Goal: Task Accomplishment & Management: Use online tool/utility

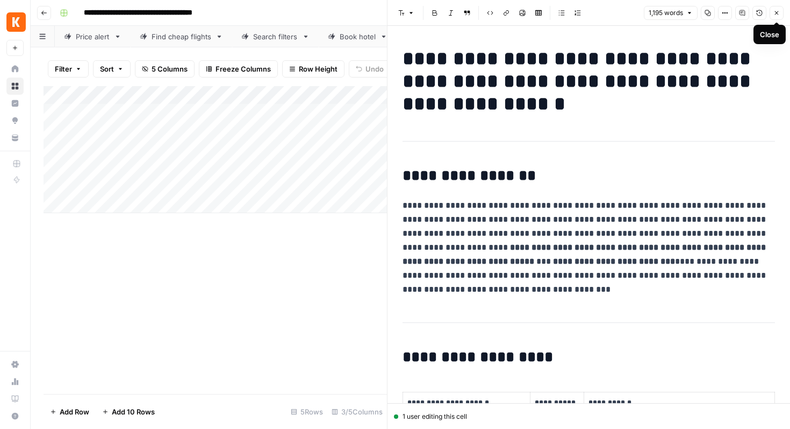
scroll to position [612, 0]
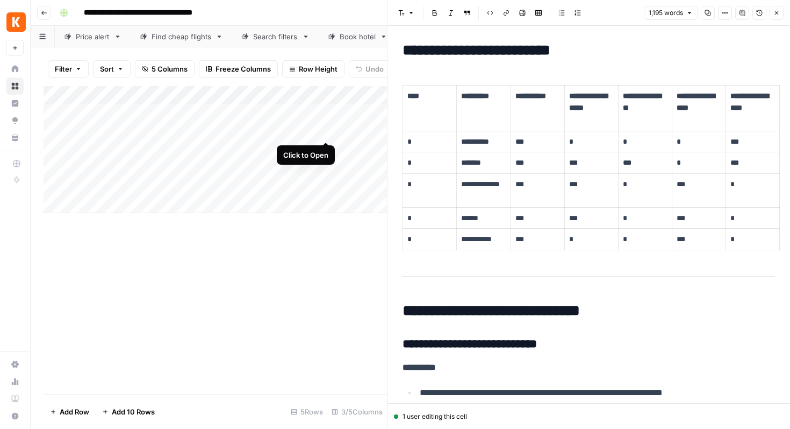
click at [325, 131] on div "Add Column" at bounding box center [216, 149] width 344 height 127
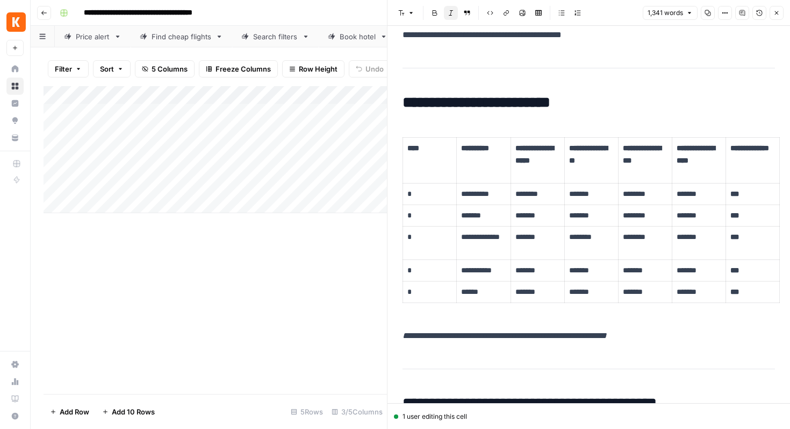
scroll to position [252, 0]
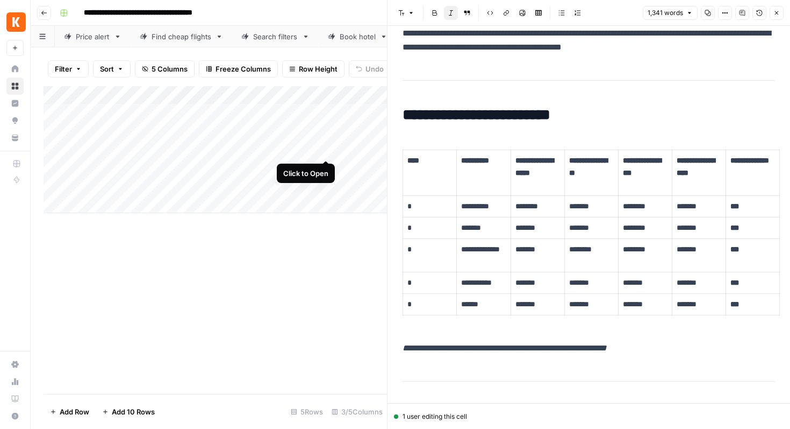
click at [327, 148] on div "Add Column" at bounding box center [216, 149] width 344 height 127
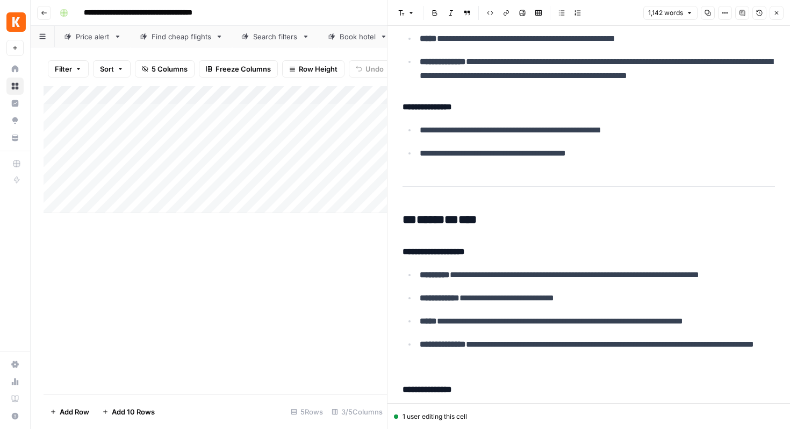
scroll to position [1613, 0]
click at [327, 166] on div "Add Column" at bounding box center [216, 149] width 344 height 127
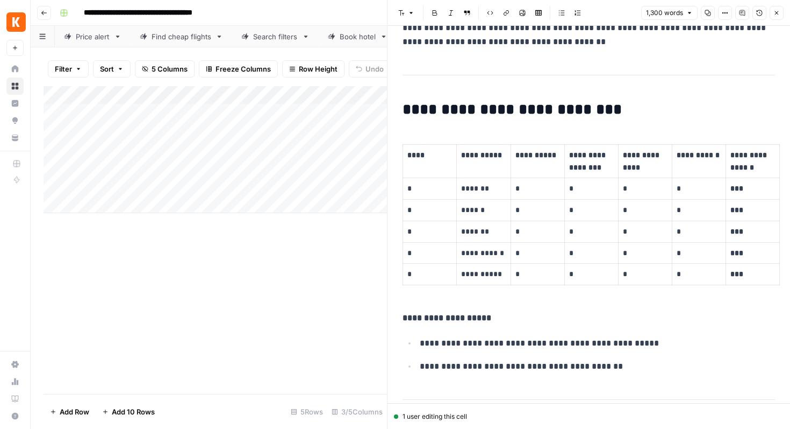
scroll to position [303, 0]
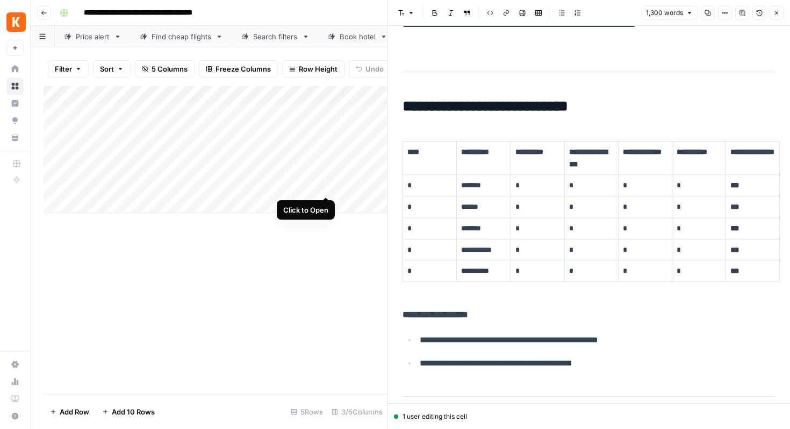
click at [326, 188] on div "Add Column" at bounding box center [216, 149] width 344 height 127
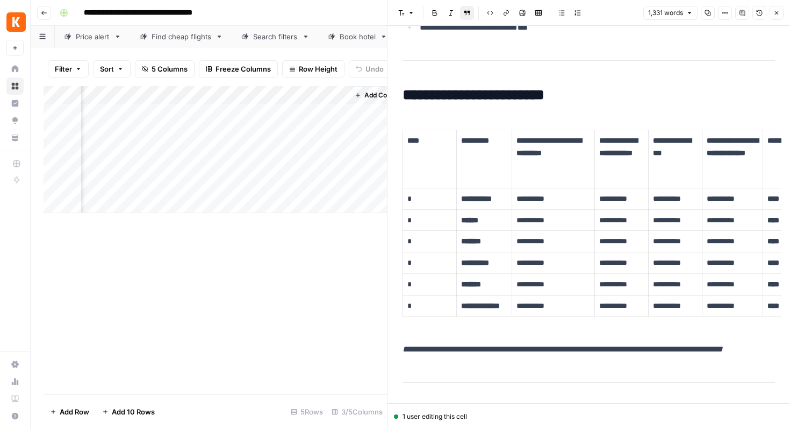
scroll to position [0, 106]
click at [779, 11] on icon "button" at bounding box center [777, 13] width 6 height 6
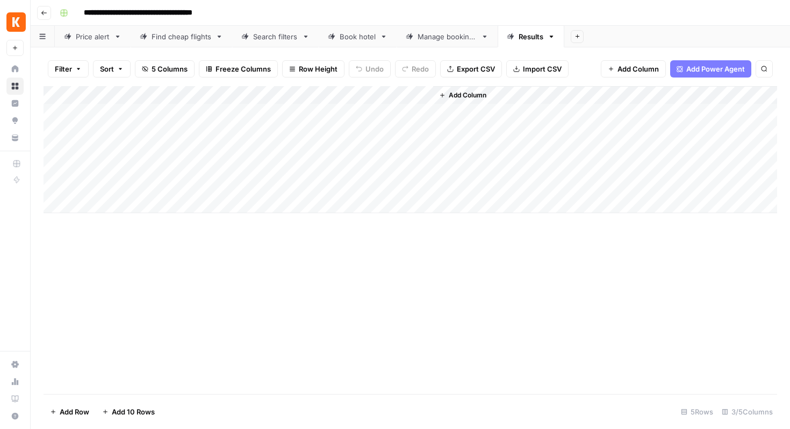
click at [153, 67] on span "5 Columns" at bounding box center [170, 68] width 36 height 11
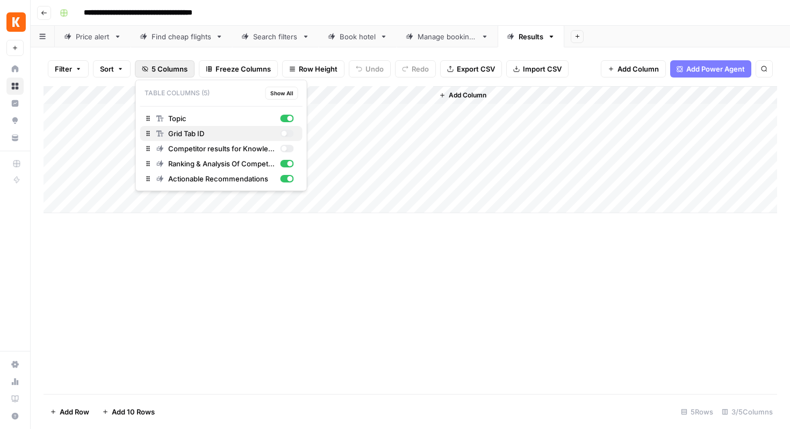
click at [182, 131] on span "Grid Tab ID" at bounding box center [222, 133] width 108 height 11
click at [183, 117] on span "Topic" at bounding box center [222, 118] width 108 height 11
click at [189, 147] on span "Competitor results for Knowledge Hub" at bounding box center [222, 148] width 108 height 11
click at [240, 270] on div "Add Column" at bounding box center [411, 240] width 734 height 308
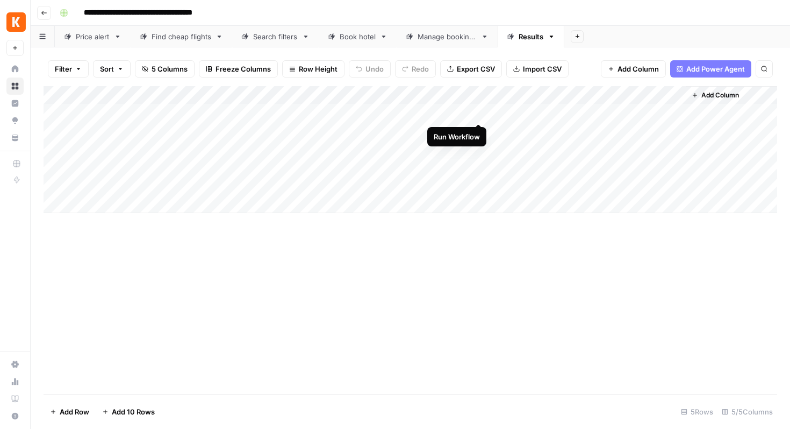
click at [478, 111] on div "Add Column" at bounding box center [411, 149] width 734 height 127
click at [694, 92] on icon "button" at bounding box center [695, 95] width 6 height 6
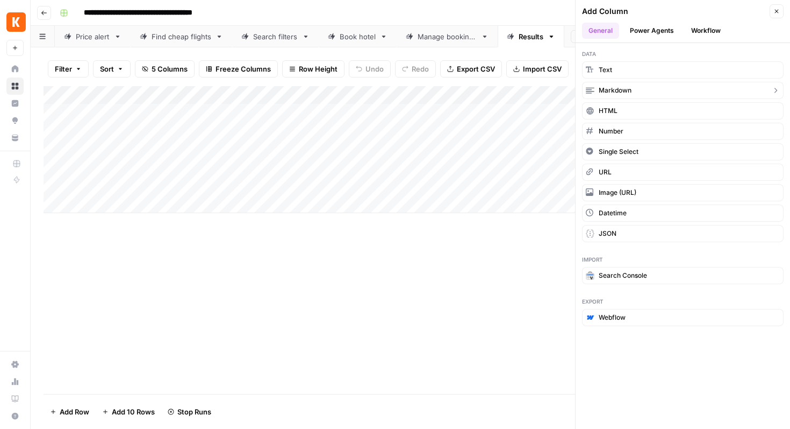
click at [651, 90] on button "Markdown" at bounding box center [683, 90] width 202 height 17
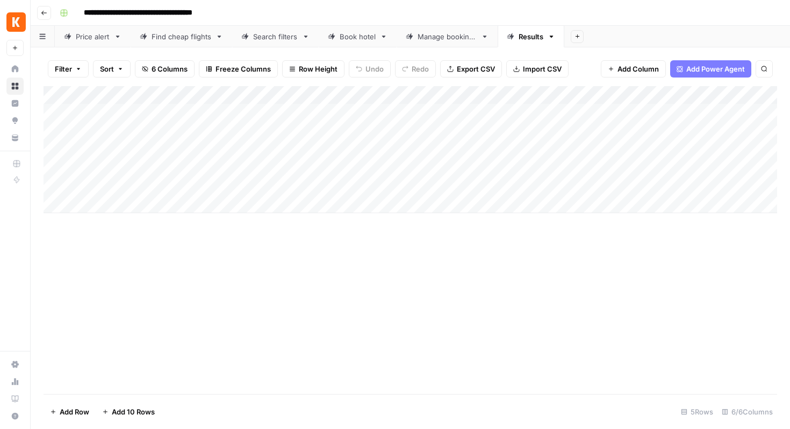
click at [92, 44] on link "Price alert" at bounding box center [93, 37] width 76 height 22
click at [218, 266] on div "Add Column" at bounding box center [411, 240] width 734 height 308
click at [340, 258] on div "Add Column" at bounding box center [411, 240] width 734 height 308
click at [513, 37] on icon at bounding box center [511, 37] width 8 height 8
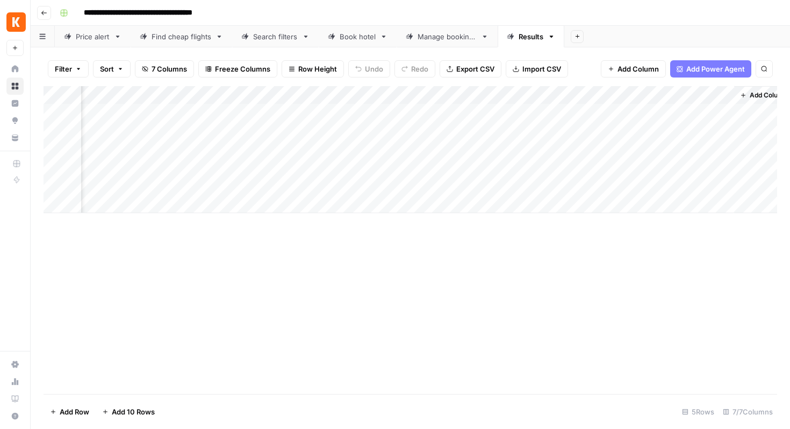
scroll to position [0, 220]
click at [610, 93] on div "Add Column" at bounding box center [411, 149] width 734 height 127
click at [492, 198] on span "Remove Column" at bounding box center [534, 200] width 94 height 11
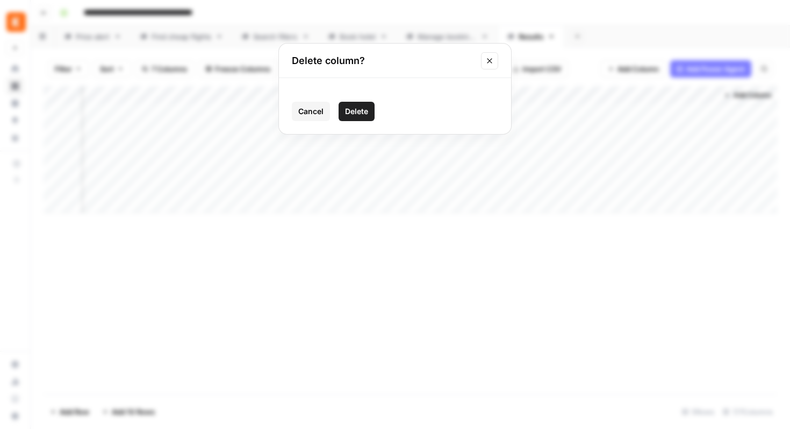
click at [351, 109] on span "Delete" at bounding box center [356, 111] width 23 height 11
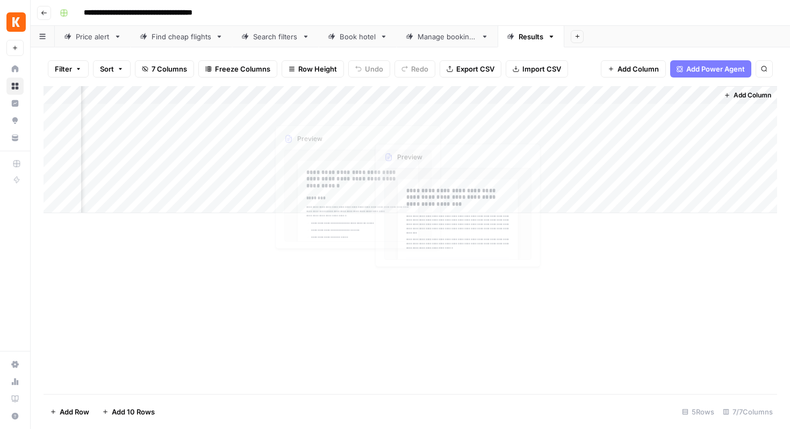
scroll to position [0, 65]
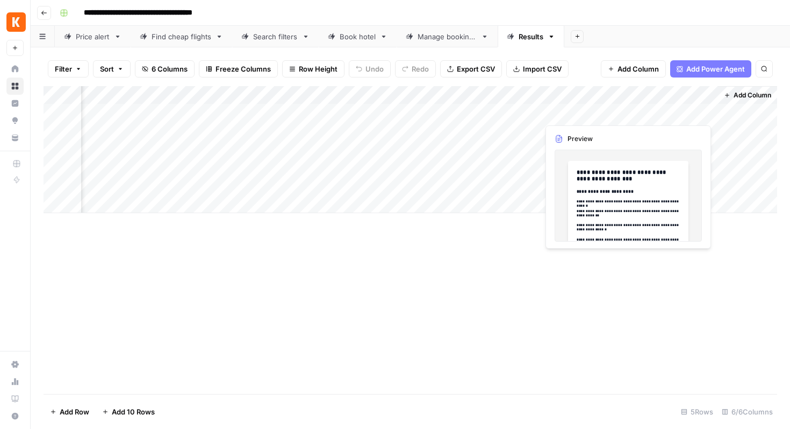
click at [658, 112] on div "Add Column" at bounding box center [411, 149] width 734 height 127
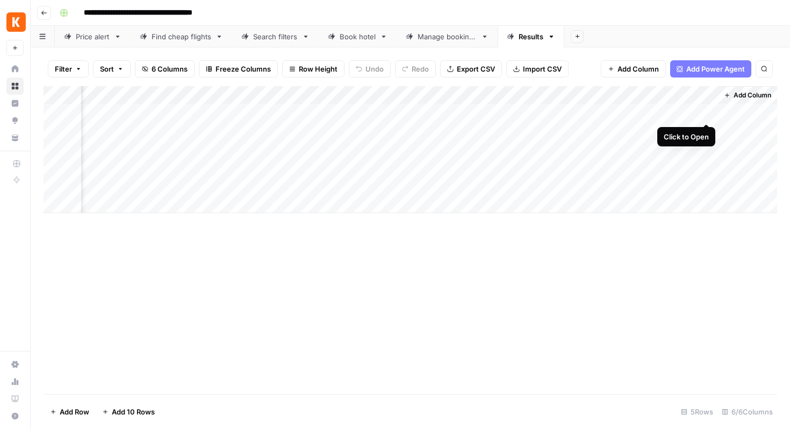
click at [705, 111] on div "Add Column" at bounding box center [411, 149] width 734 height 127
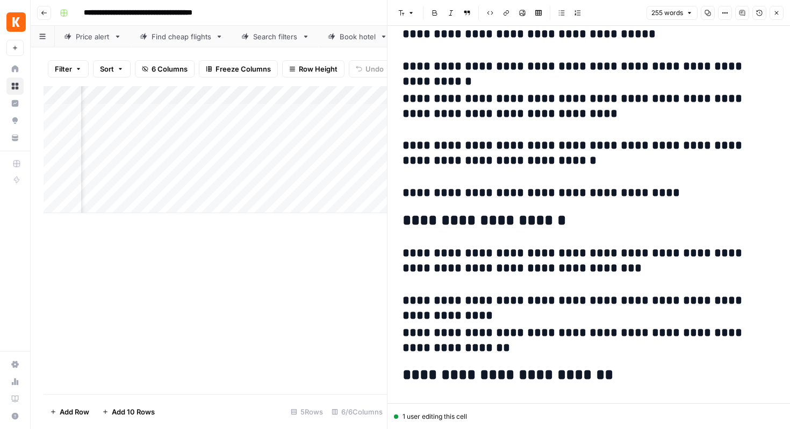
scroll to position [614, 0]
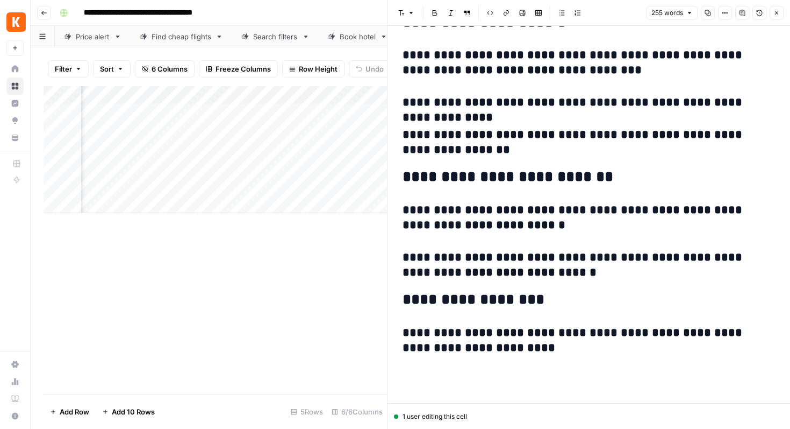
click at [316, 322] on div "Add Column" at bounding box center [216, 240] width 344 height 308
click at [779, 15] on icon "button" at bounding box center [777, 13] width 6 height 6
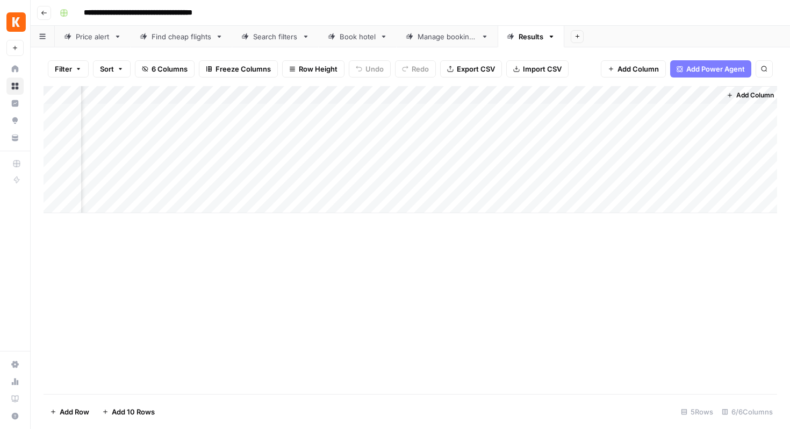
scroll to position [0, 52]
click at [426, 130] on div "Add Column" at bounding box center [411, 149] width 734 height 127
click at [426, 149] on div "Add Column" at bounding box center [411, 149] width 734 height 127
click at [427, 165] on div "Add Column" at bounding box center [411, 149] width 734 height 127
click at [427, 183] on div "Add Column" at bounding box center [411, 149] width 734 height 127
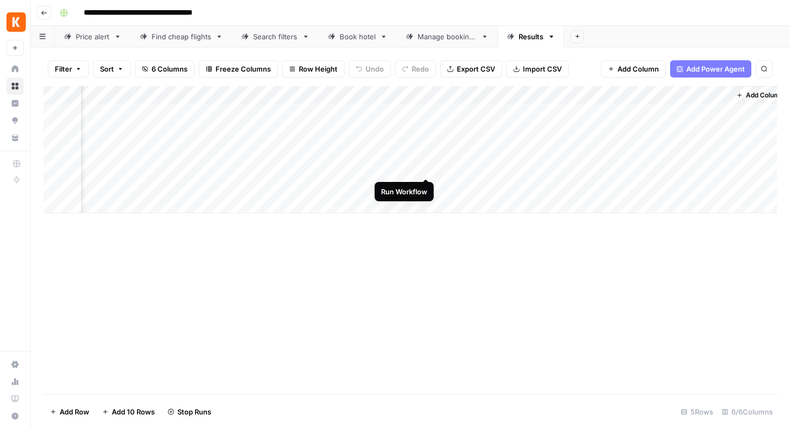
click at [427, 167] on div "Add Column" at bounding box center [411, 149] width 734 height 127
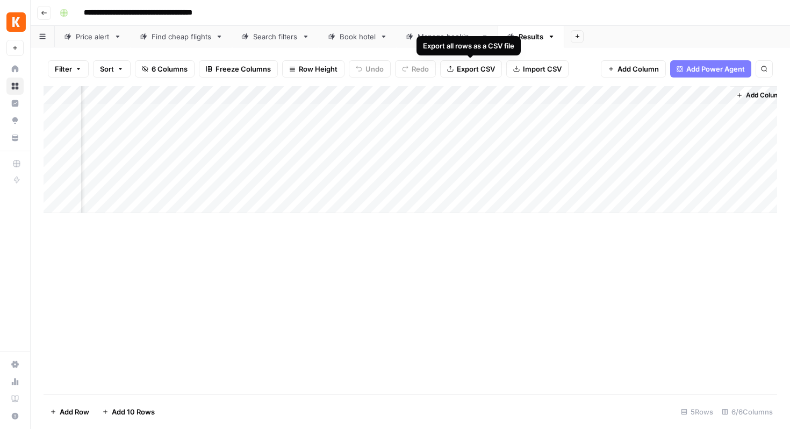
click at [453, 67] on button "Export CSV" at bounding box center [471, 68] width 62 height 17
drag, startPoint x: 659, startPoint y: 92, endPoint x: 471, endPoint y: 94, distance: 187.6
click at [471, 94] on div "Add Column" at bounding box center [411, 149] width 734 height 127
drag, startPoint x: 485, startPoint y: 92, endPoint x: 558, endPoint y: 93, distance: 73.1
click at [558, 93] on div "Add Column" at bounding box center [411, 149] width 734 height 127
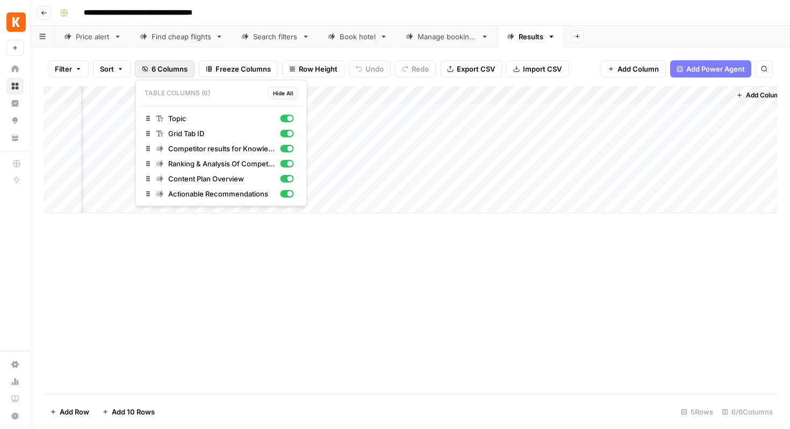
click at [169, 70] on span "6 Columns" at bounding box center [170, 68] width 36 height 11
click at [203, 136] on span "Grid Tab ID" at bounding box center [222, 133] width 108 height 11
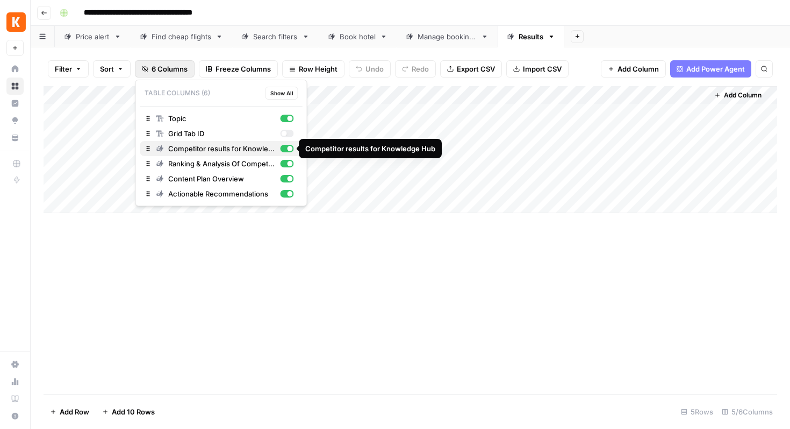
click at [209, 149] on span "Competitor results for Knowledge Hub" at bounding box center [222, 148] width 108 height 11
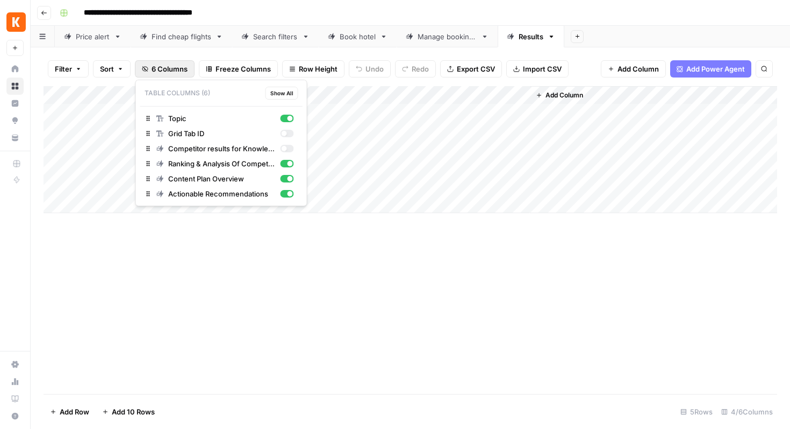
click at [348, 292] on div "Add Column" at bounding box center [411, 240] width 734 height 308
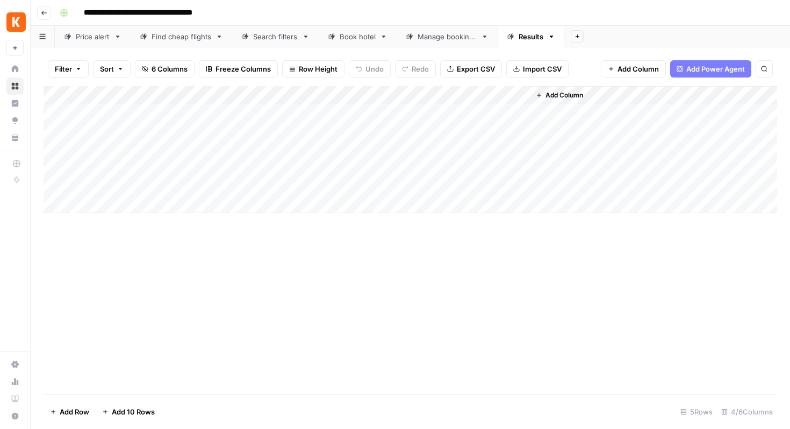
click at [475, 64] on span "Export CSV" at bounding box center [476, 68] width 38 height 11
click at [327, 150] on div "Add Column" at bounding box center [411, 149] width 734 height 127
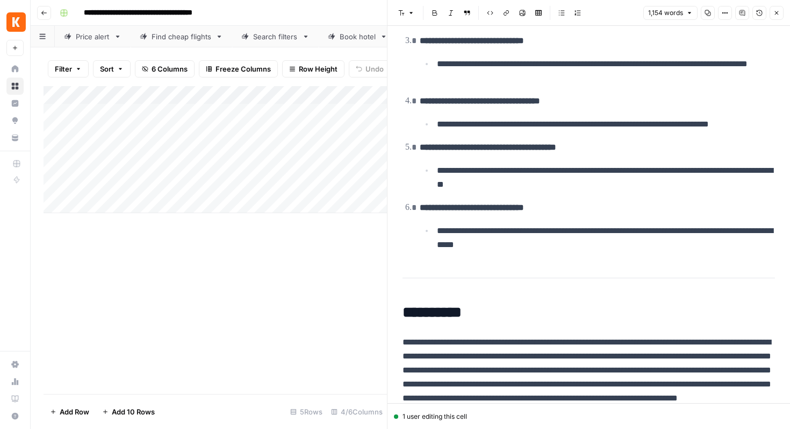
scroll to position [3368, 0]
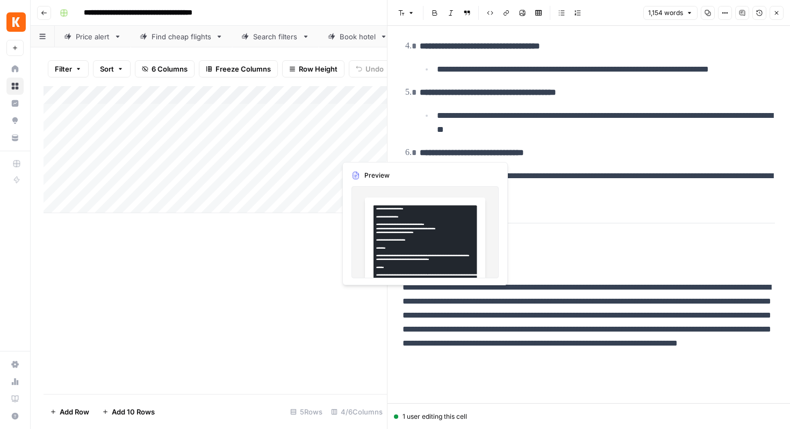
click at [364, 148] on div "Add Column" at bounding box center [216, 149] width 344 height 127
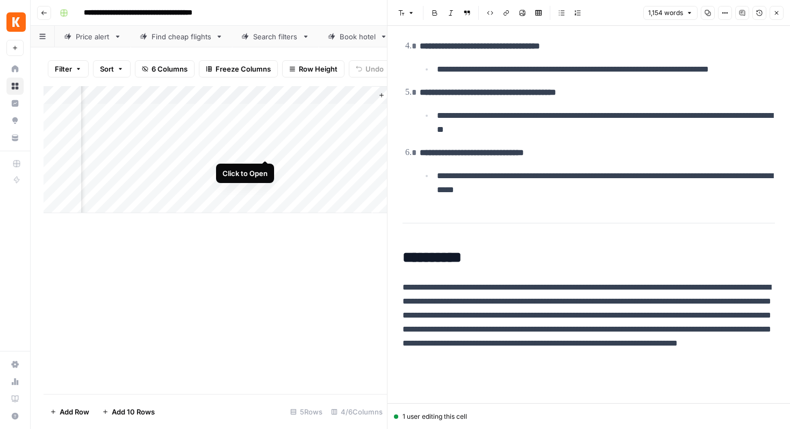
click at [265, 147] on div "Add Column" at bounding box center [216, 149] width 344 height 127
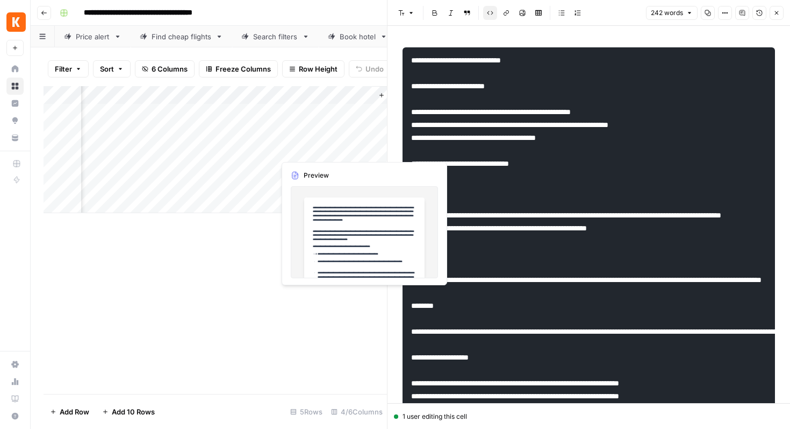
click at [306, 148] on div "Add Column" at bounding box center [216, 149] width 344 height 127
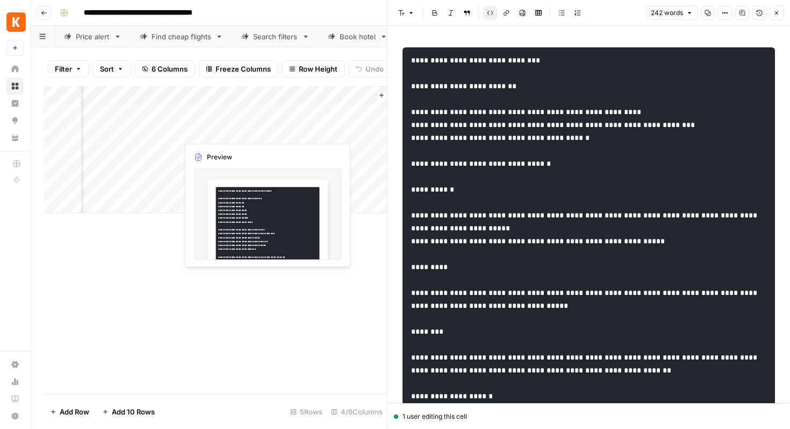
click at [241, 130] on div "Add Column" at bounding box center [216, 149] width 344 height 127
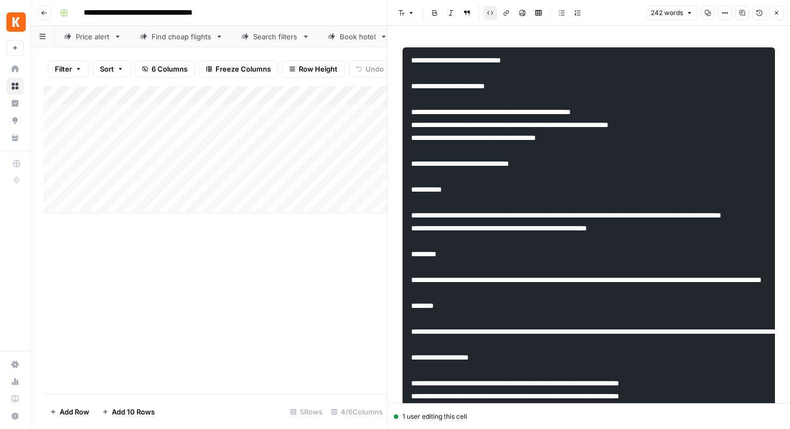
click at [156, 128] on div "Add Column" at bounding box center [216, 149] width 344 height 127
click at [156, 73] on span "6 Columns" at bounding box center [170, 68] width 36 height 11
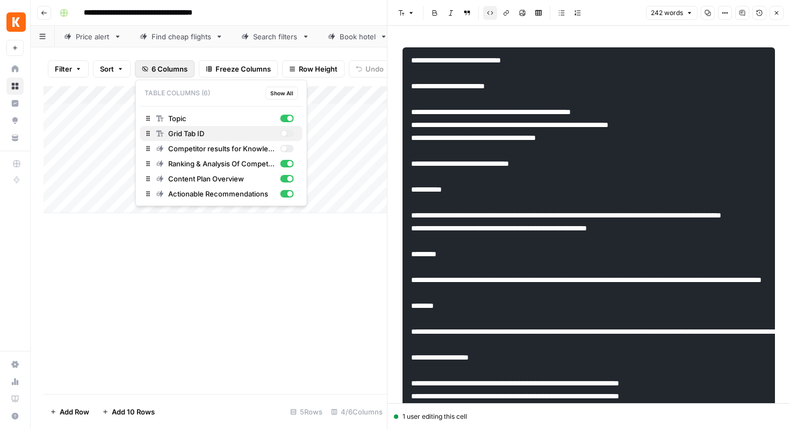
click at [185, 132] on span "Grid Tab ID" at bounding box center [222, 133] width 108 height 11
click at [187, 151] on span "Competitor results for Knowledge Hub" at bounding box center [222, 148] width 108 height 11
click at [140, 283] on div "Add Column" at bounding box center [216, 240] width 344 height 308
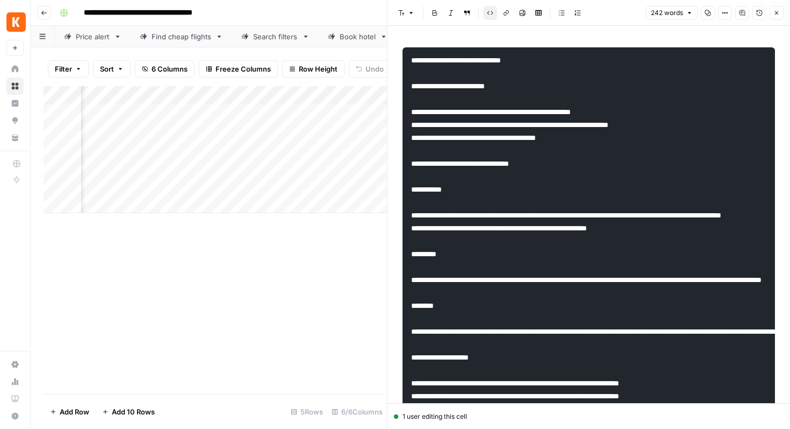
scroll to position [0, 166]
click at [772, 11] on button "Close" at bounding box center [777, 13] width 14 height 14
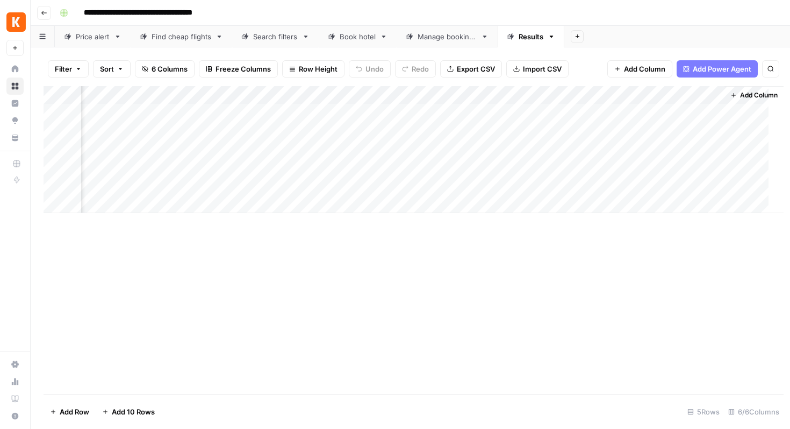
scroll to position [0, 52]
click at [621, 187] on div "Add Column" at bounding box center [411, 149] width 734 height 127
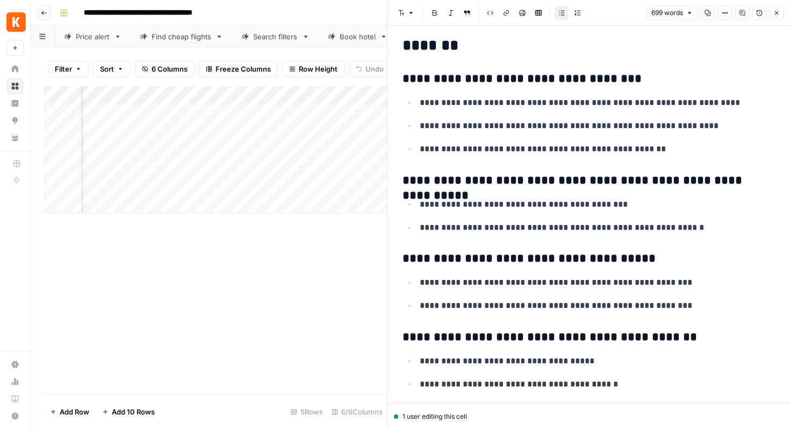
scroll to position [374, 0]
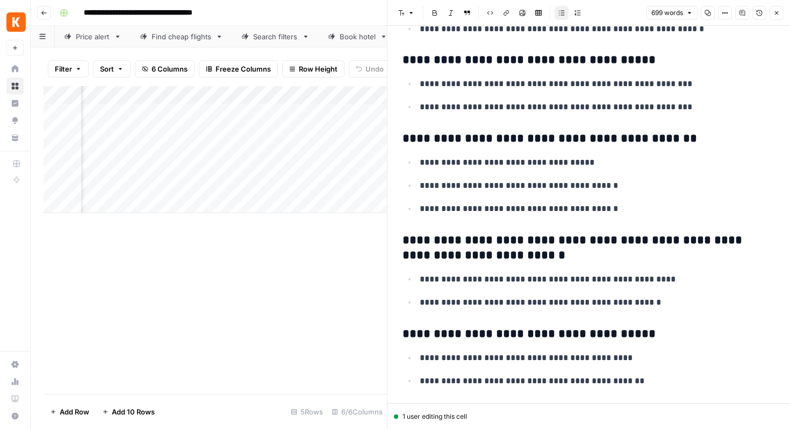
click at [277, 290] on div "Add Column" at bounding box center [216, 240] width 344 height 308
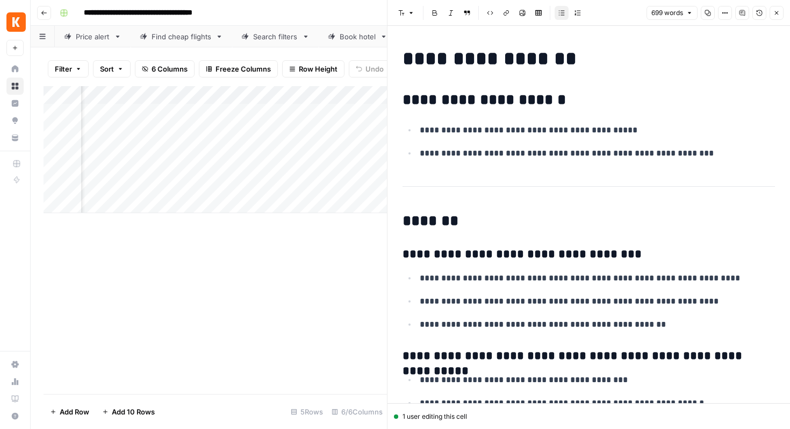
click at [777, 11] on icon "button" at bounding box center [777, 13] width 6 height 6
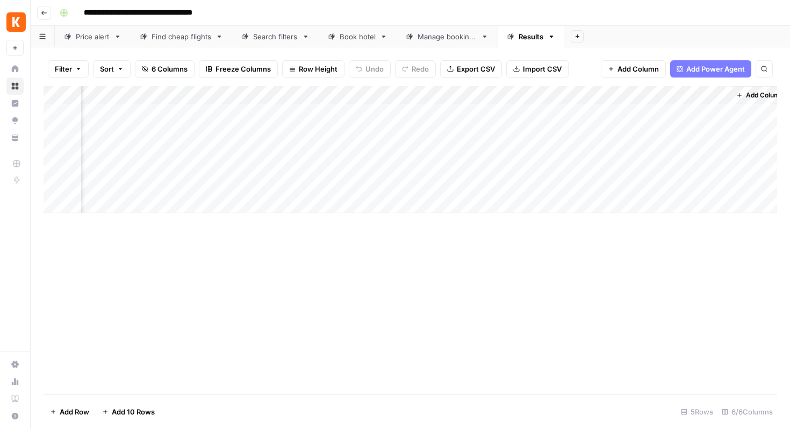
click at [720, 183] on div "Add Column" at bounding box center [411, 149] width 734 height 127
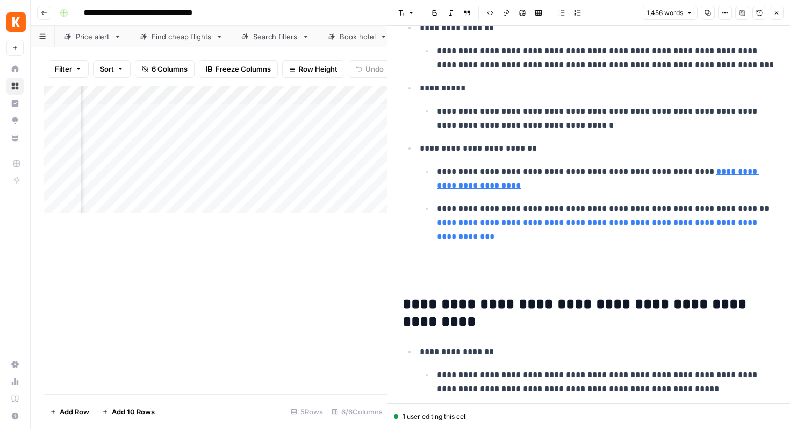
scroll to position [3889, 0]
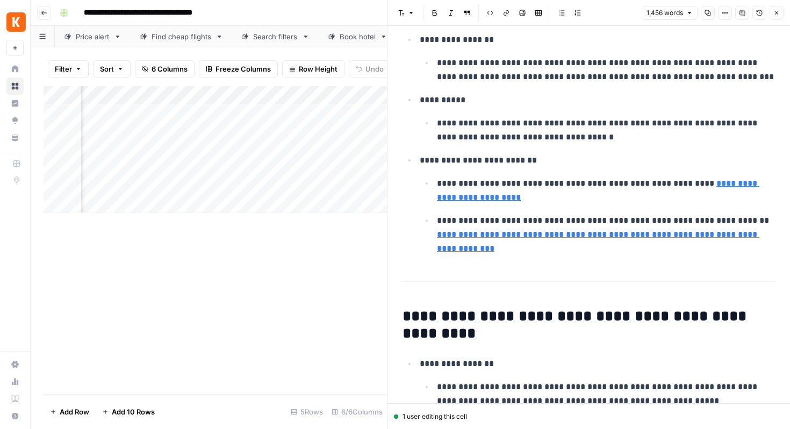
click at [779, 10] on icon "button" at bounding box center [777, 13] width 6 height 6
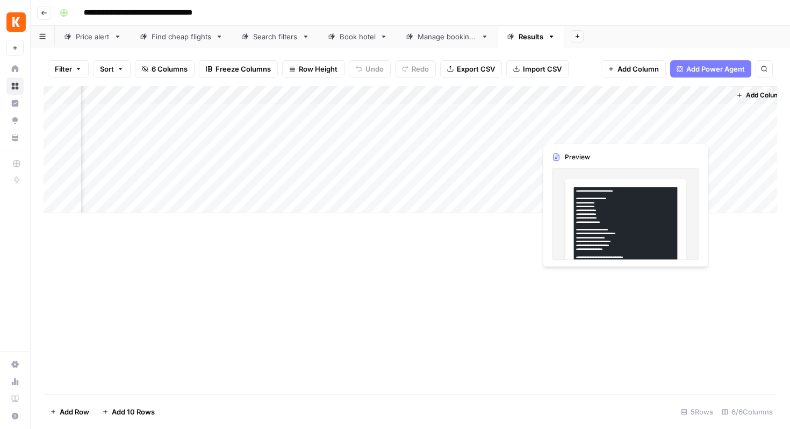
click at [580, 129] on div "Add Column" at bounding box center [411, 149] width 734 height 127
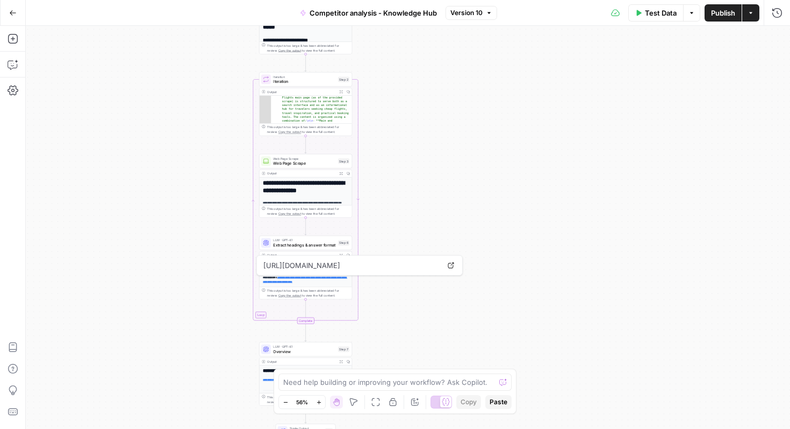
scroll to position [42, 0]
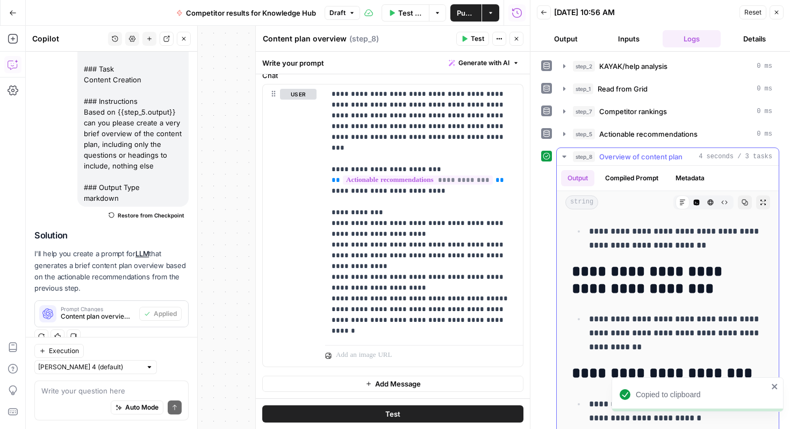
scroll to position [1138, 0]
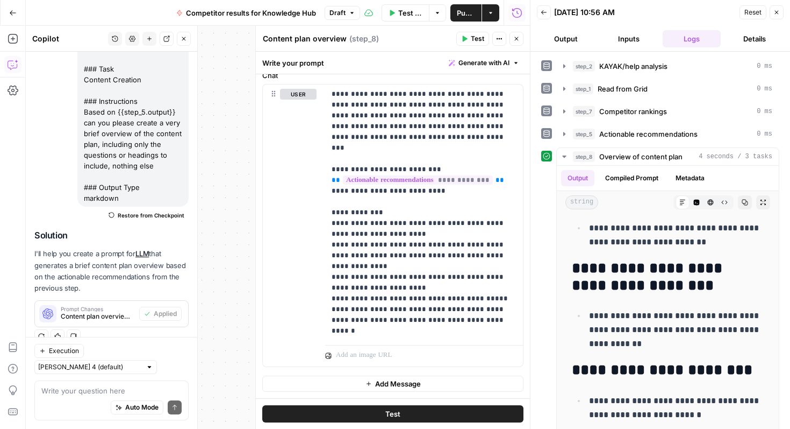
click at [517, 38] on icon "button" at bounding box center [517, 39] width 4 height 4
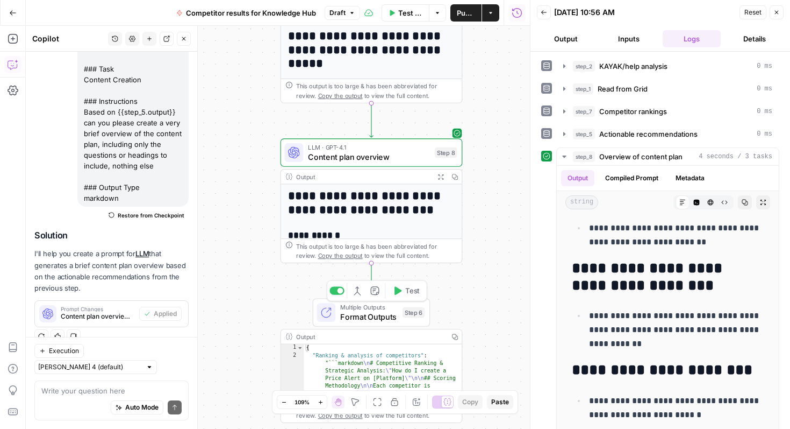
click at [361, 308] on span "Multiple Outputs" at bounding box center [369, 306] width 58 height 9
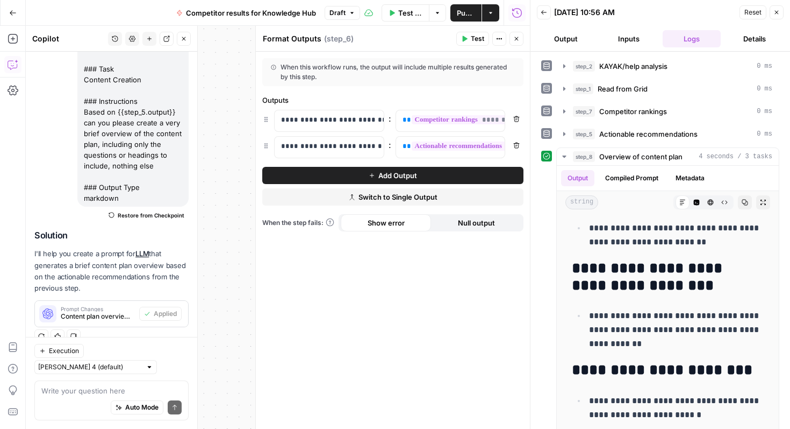
click at [394, 172] on span "Add Output" at bounding box center [398, 175] width 39 height 11
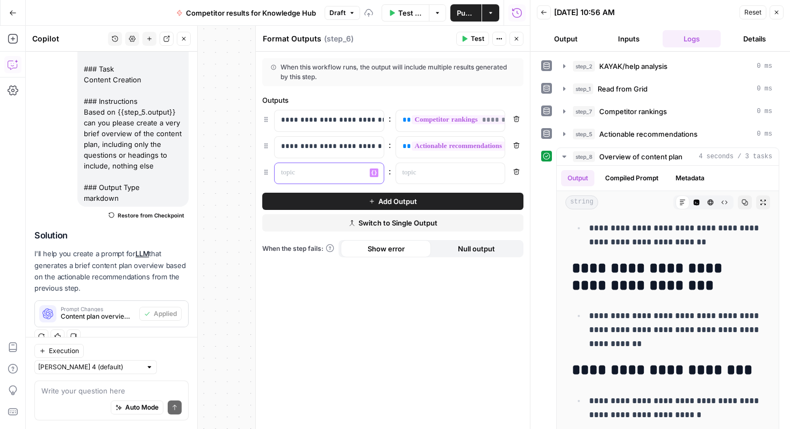
click at [316, 175] on p at bounding box center [320, 172] width 79 height 11
click at [420, 175] on p at bounding box center [442, 172] width 79 height 11
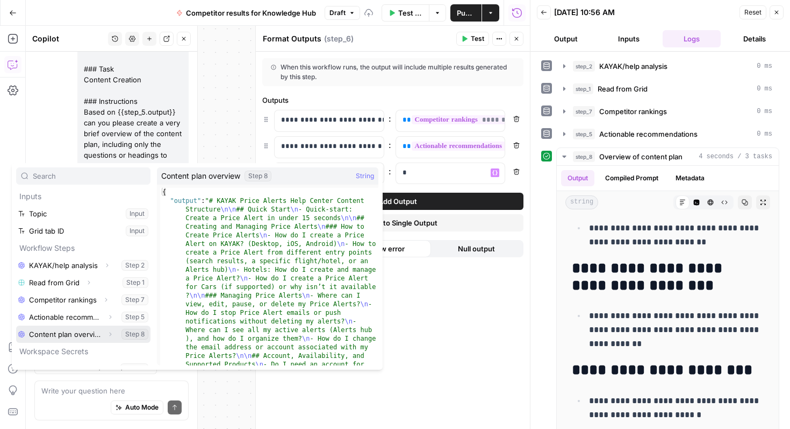
click at [95, 333] on button "Select variable Content plan overview" at bounding box center [83, 333] width 134 height 17
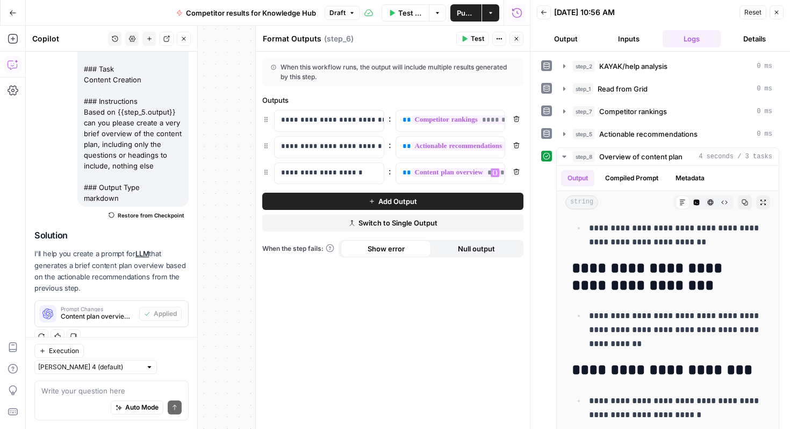
click at [518, 38] on icon "button" at bounding box center [517, 39] width 4 height 4
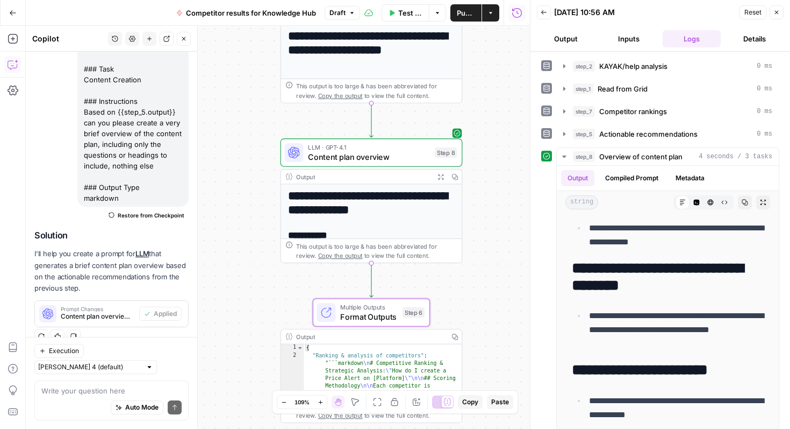
click at [460, 13] on span "Publish" at bounding box center [466, 13] width 18 height 11
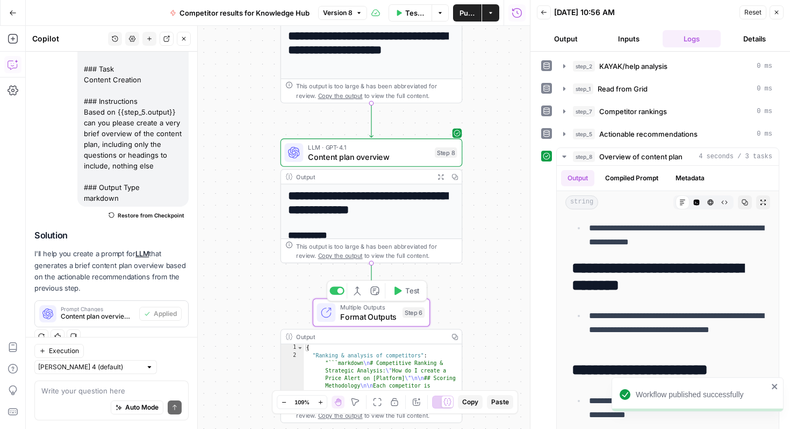
click at [363, 313] on span "Format Outputs" at bounding box center [369, 316] width 58 height 12
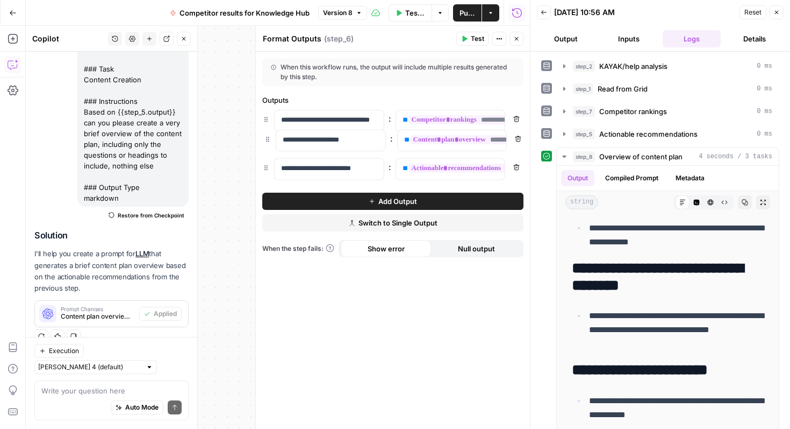
drag, startPoint x: 265, startPoint y: 172, endPoint x: 266, endPoint y: 135, distance: 36.6
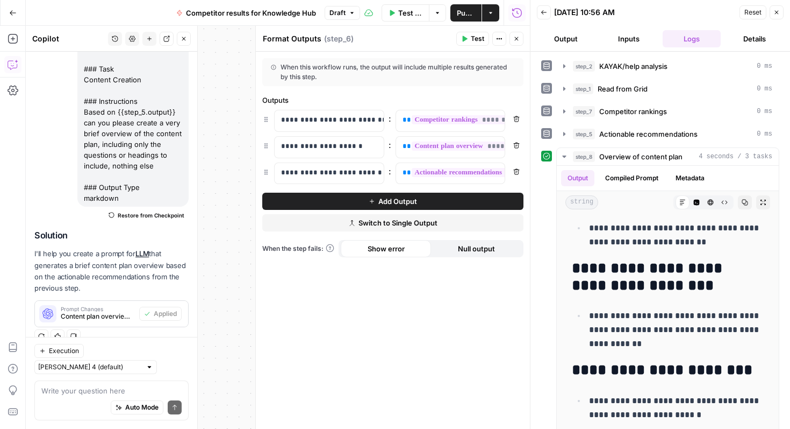
click at [520, 35] on button "Close" at bounding box center [517, 39] width 14 height 14
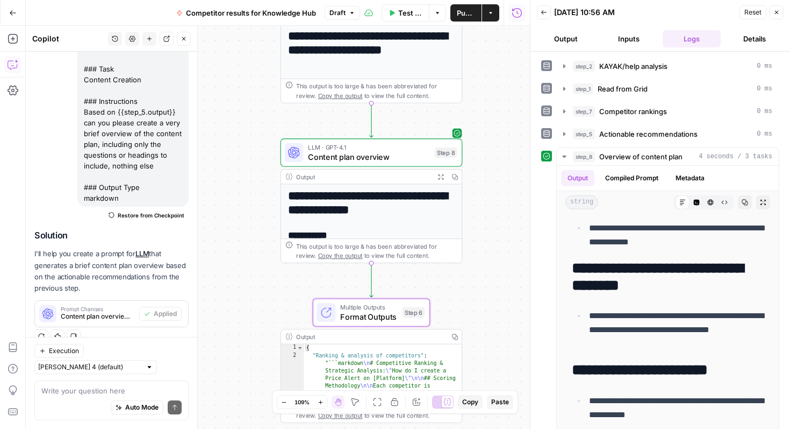
click at [462, 16] on span "Publish" at bounding box center [466, 13] width 18 height 11
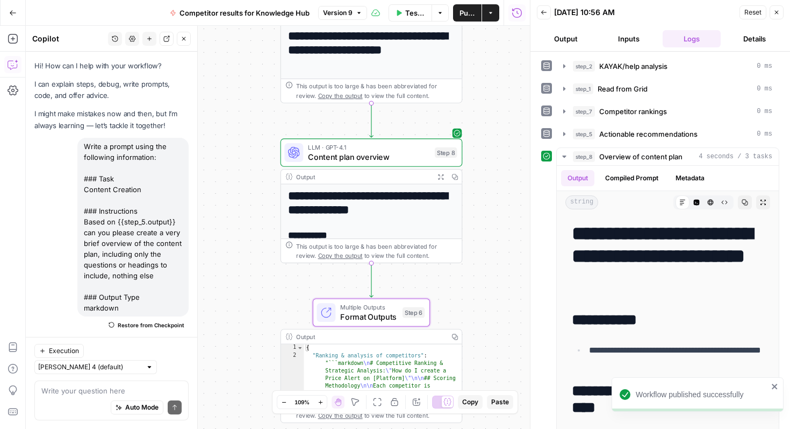
scroll to position [1138, 0]
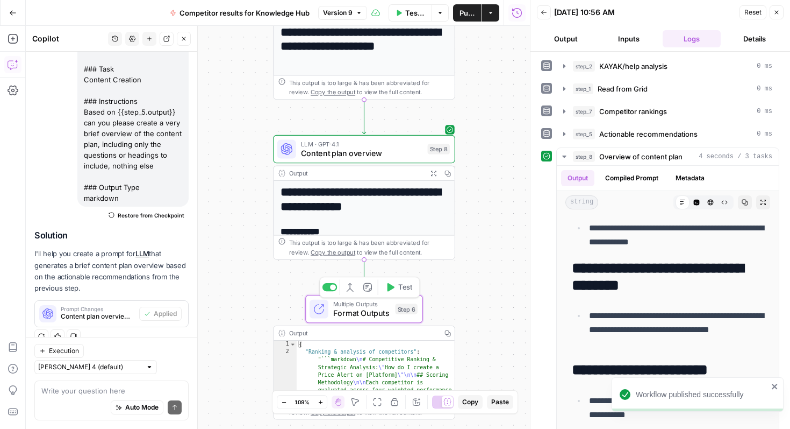
click at [383, 310] on span "Format Outputs" at bounding box center [362, 313] width 58 height 12
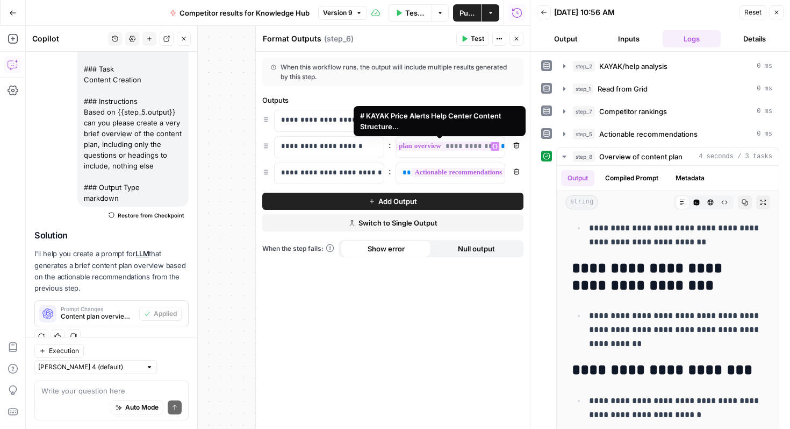
scroll to position [0, 0]
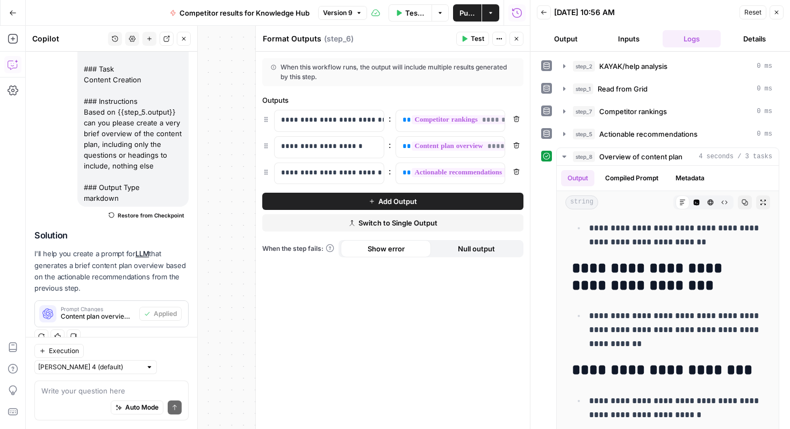
click at [519, 34] on button "Close" at bounding box center [517, 39] width 14 height 14
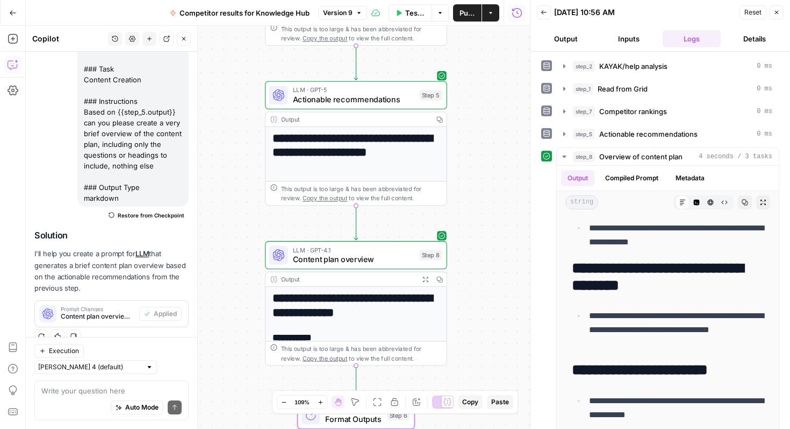
click at [347, 301] on h1 "**********" at bounding box center [356, 305] width 167 height 28
click at [427, 276] on icon "button" at bounding box center [425, 278] width 5 height 5
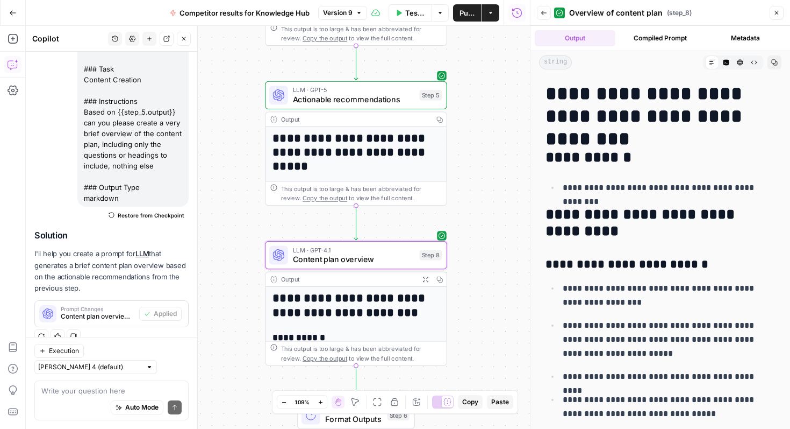
click at [465, 258] on div "**********" at bounding box center [278, 227] width 504 height 403
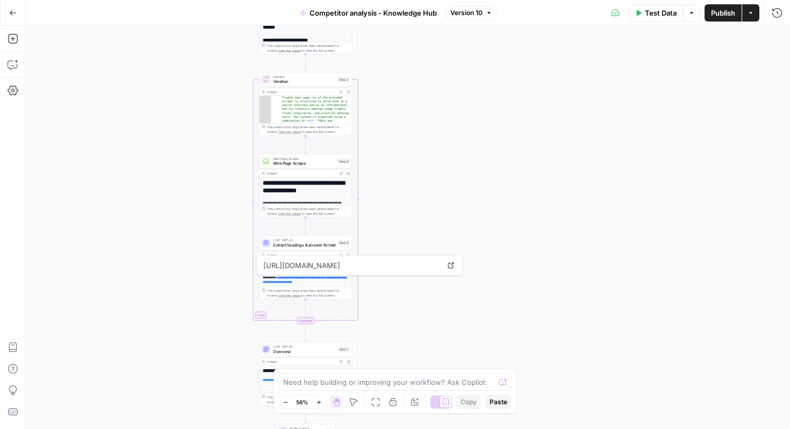
scroll to position [42, 0]
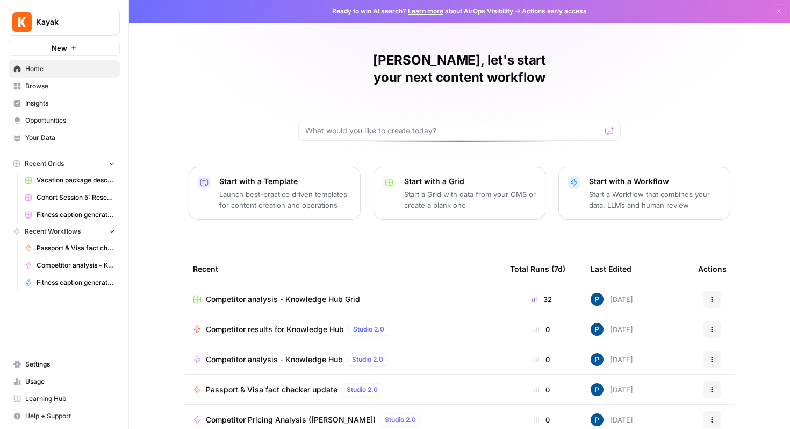
click at [56, 86] on span "Browse" at bounding box center [70, 86] width 90 height 10
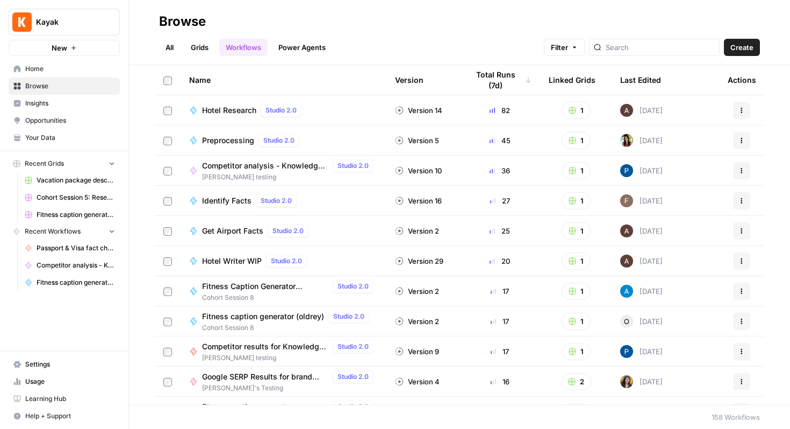
click at [170, 49] on link "All" at bounding box center [169, 47] width 21 height 17
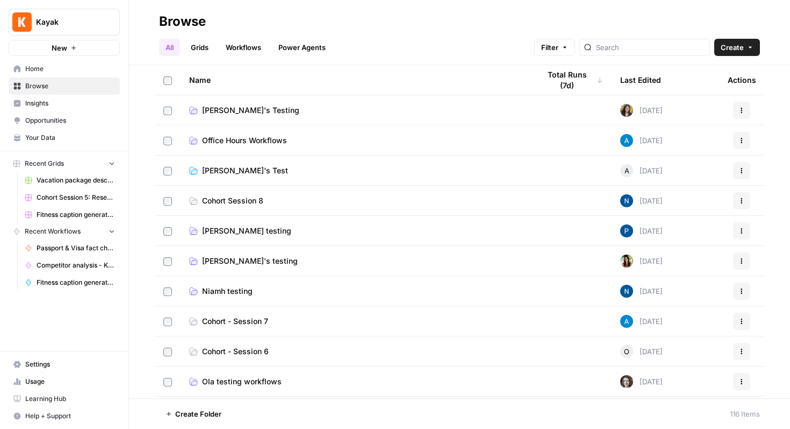
click at [224, 231] on span "[PERSON_NAME] testing" at bounding box center [246, 230] width 89 height 11
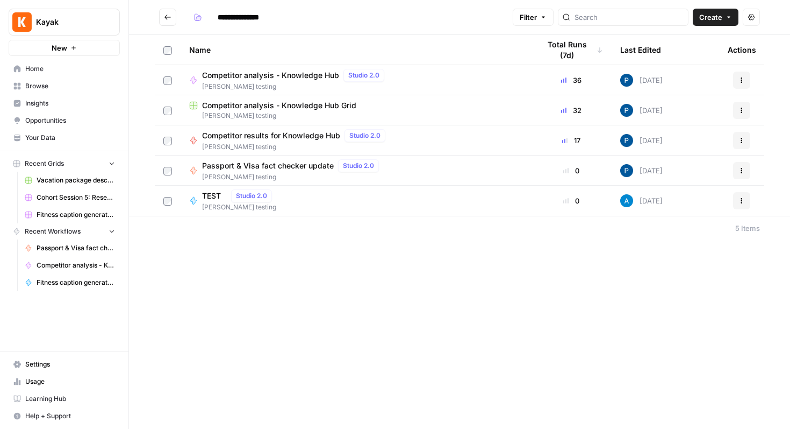
click at [252, 253] on div "**********" at bounding box center [459, 214] width 661 height 429
click at [747, 170] on button "Actions" at bounding box center [741, 170] width 17 height 17
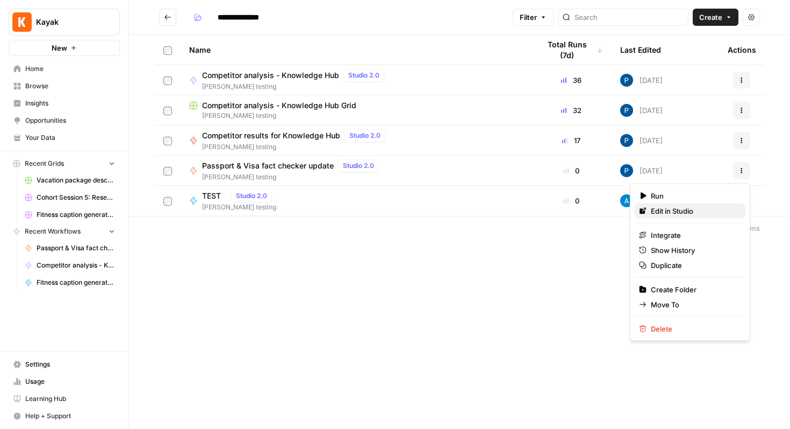
click at [702, 206] on span "Edit in Studio" at bounding box center [694, 210] width 86 height 11
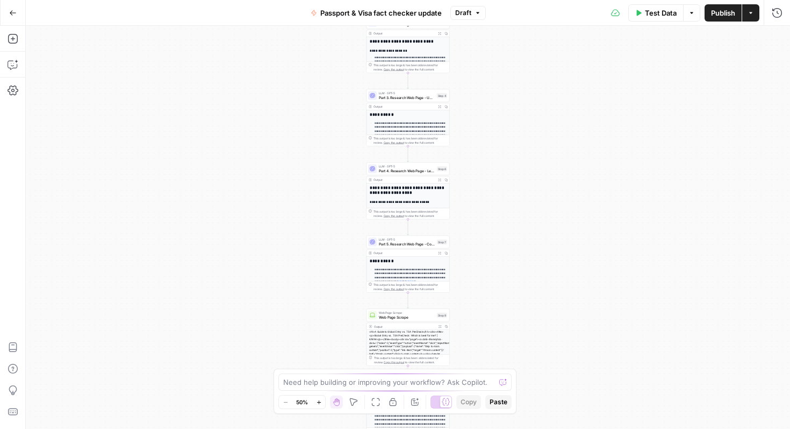
click at [313, 12] on icon "button" at bounding box center [314, 12] width 4 height 5
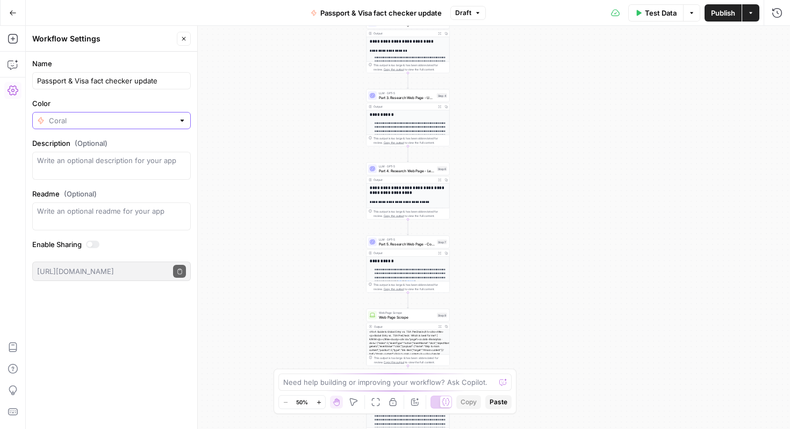
click at [90, 117] on input "Color" at bounding box center [111, 120] width 125 height 11
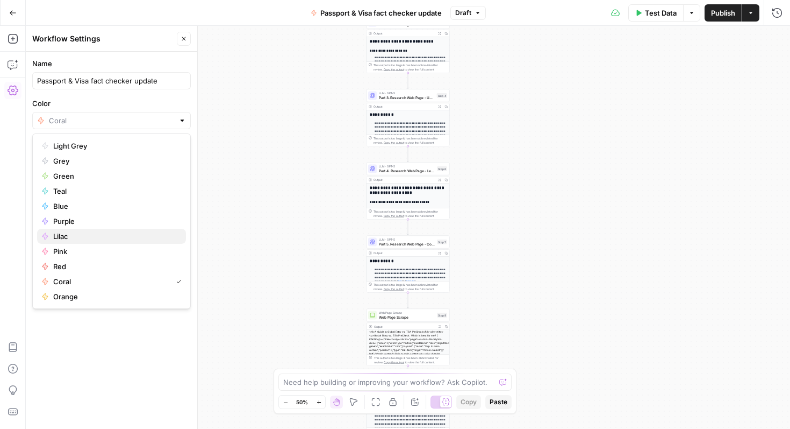
click at [62, 234] on span "Lilac" at bounding box center [115, 236] width 124 height 11
type input "Lilac"
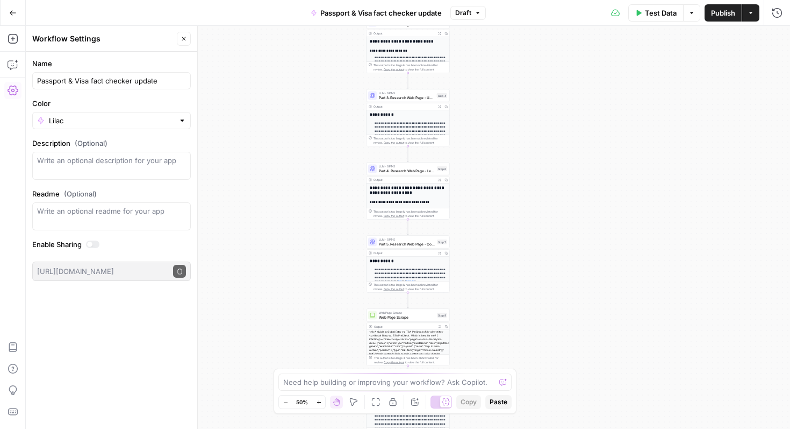
click at [184, 39] on icon "button" at bounding box center [184, 38] width 6 height 6
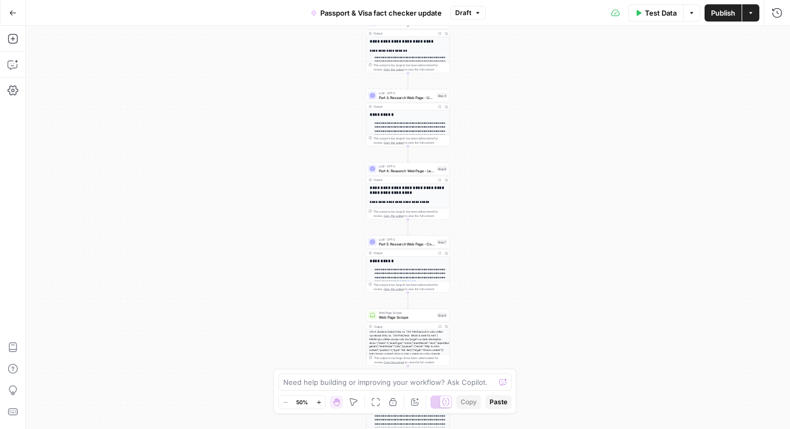
click at [717, 17] on span "Publish" at bounding box center [723, 13] width 24 height 11
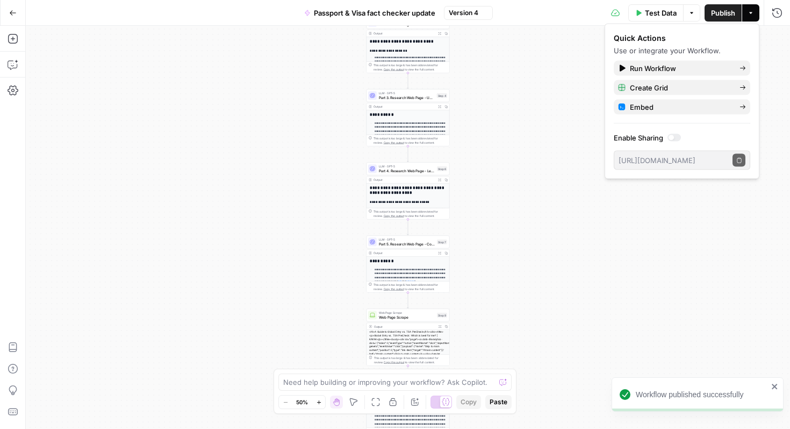
click at [21, 13] on button "Go Back" at bounding box center [12, 12] width 19 height 19
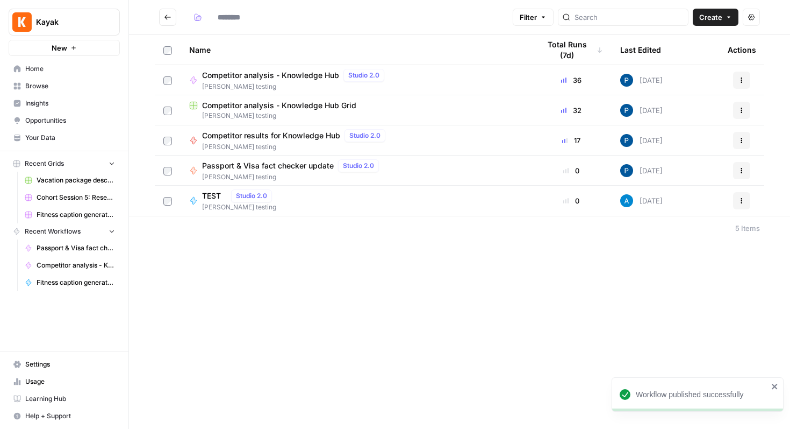
type input "**********"
click at [38, 83] on span "Browse" at bounding box center [70, 86] width 90 height 10
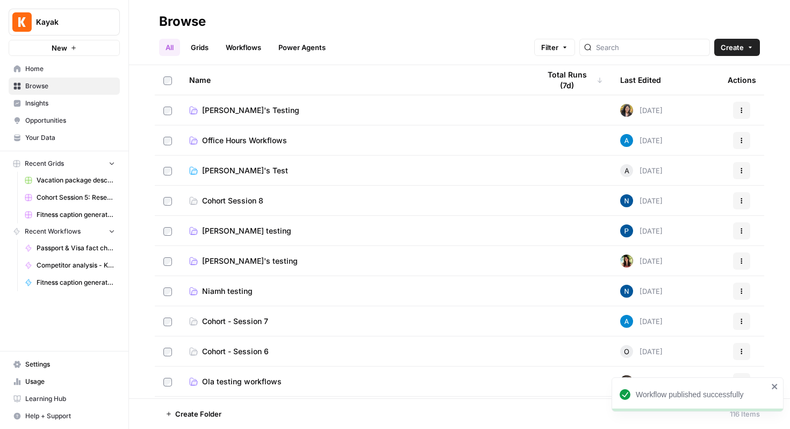
click at [229, 230] on span "[PERSON_NAME] testing" at bounding box center [246, 230] width 89 height 11
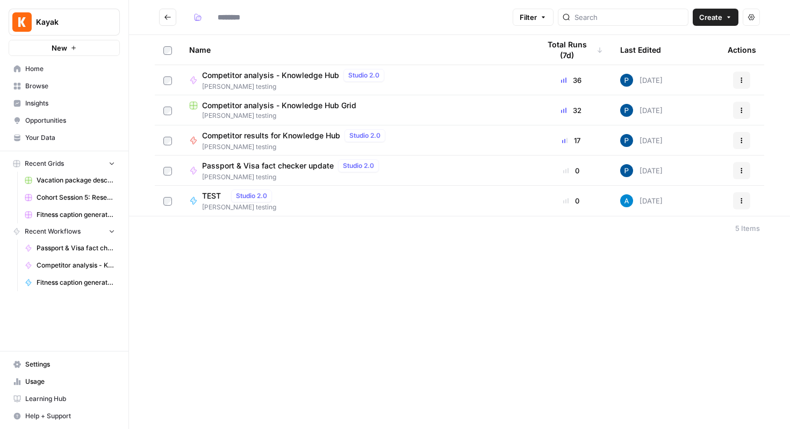
click at [215, 203] on span "[PERSON_NAME] testing" at bounding box center [239, 207] width 74 height 10
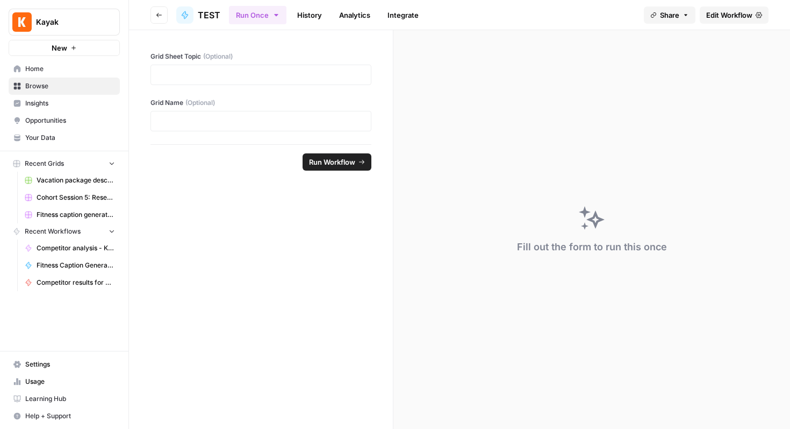
click at [730, 15] on span "Edit Workflow" at bounding box center [729, 15] width 46 height 11
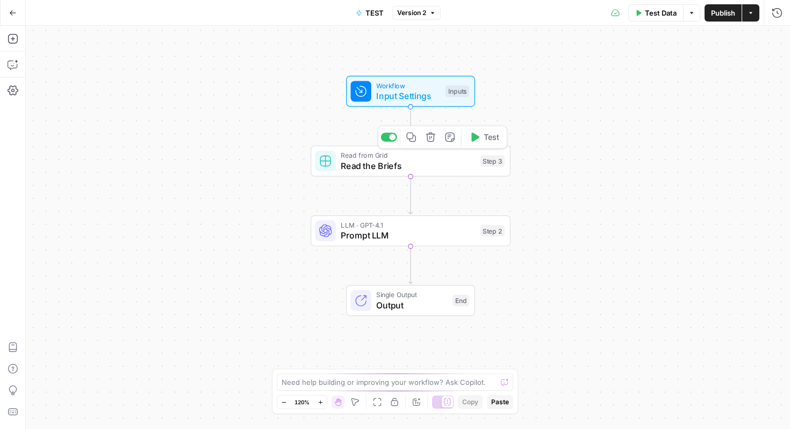
click at [426, 160] on span "Read the Briefs" at bounding box center [408, 165] width 134 height 13
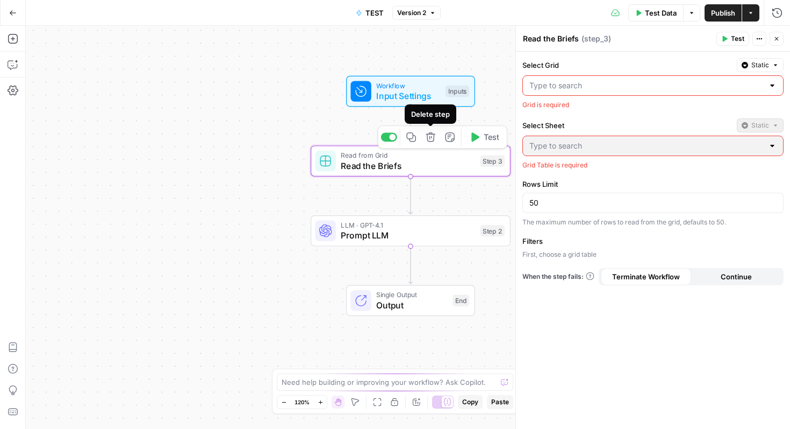
click at [432, 135] on icon "button" at bounding box center [431, 137] width 10 height 10
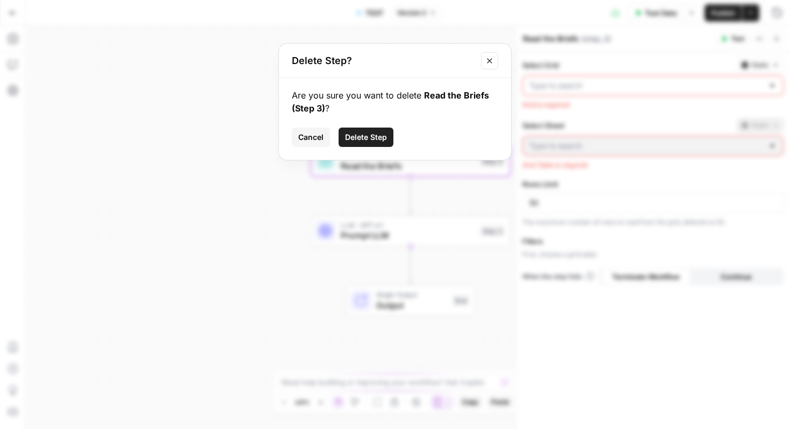
click at [380, 138] on span "Delete Step" at bounding box center [366, 137] width 42 height 11
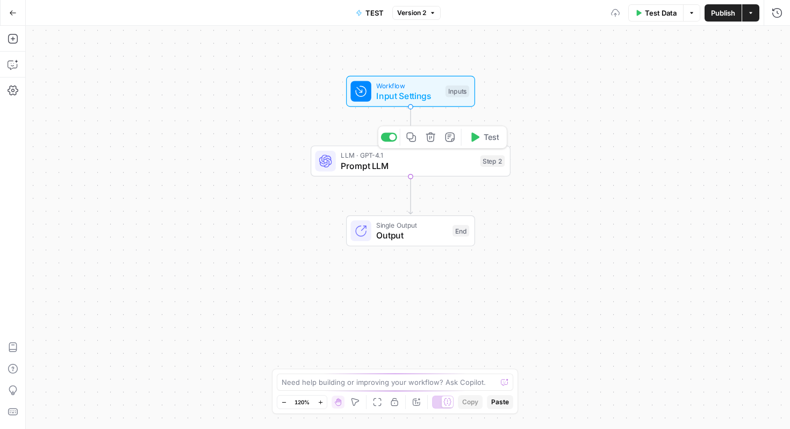
click at [449, 162] on span "Prompt LLM" at bounding box center [408, 165] width 134 height 13
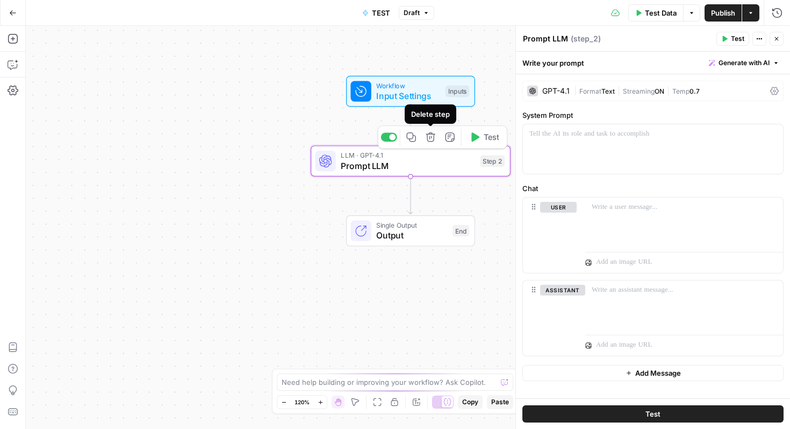
click at [333, 206] on div "Workflow Input Settings Inputs LLM · GPT-4.1 Prompt LLM Step 2 Copy step Delete…" at bounding box center [408, 227] width 765 height 403
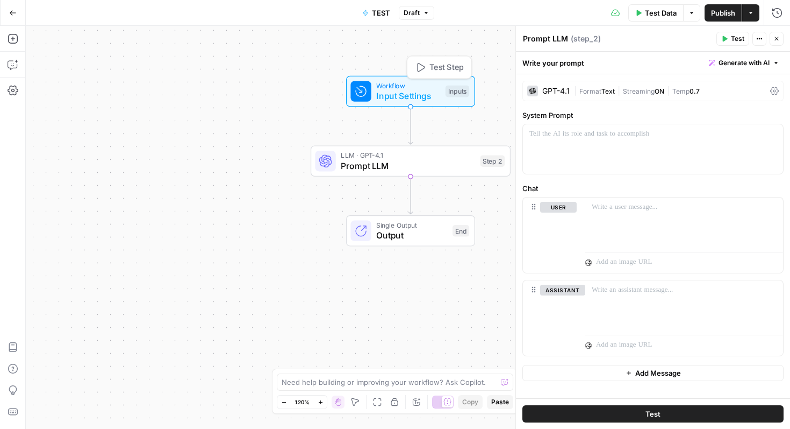
click at [413, 85] on span "Workflow" at bounding box center [408, 85] width 64 height 10
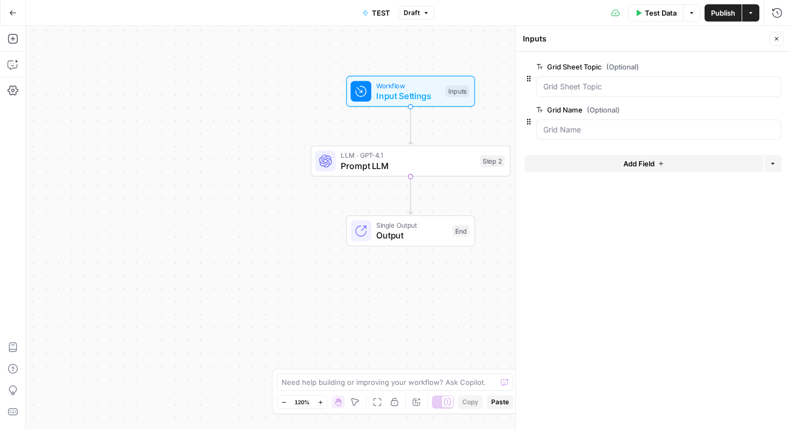
click at [776, 68] on icon "button" at bounding box center [775, 66] width 5 height 5
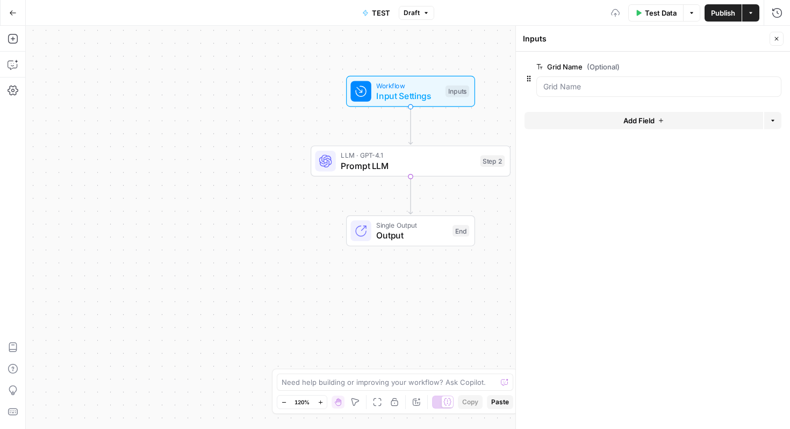
click at [776, 68] on icon "button" at bounding box center [775, 66] width 5 height 5
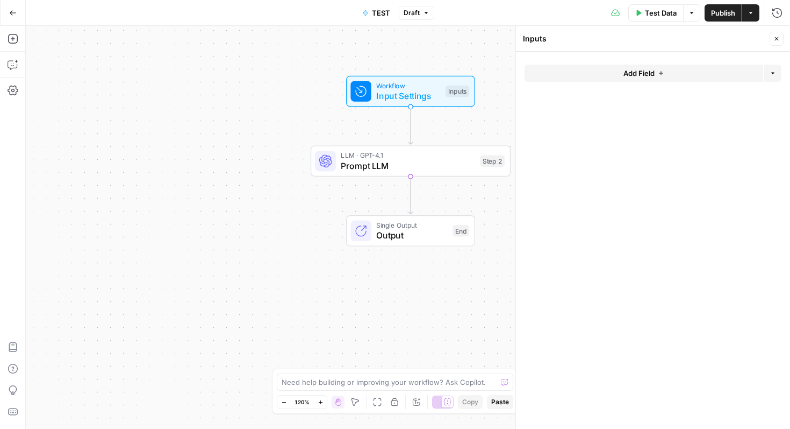
click at [667, 81] on button "Add Field" at bounding box center [644, 73] width 239 height 17
